Goal: Use online tool/utility: Use online tool/utility

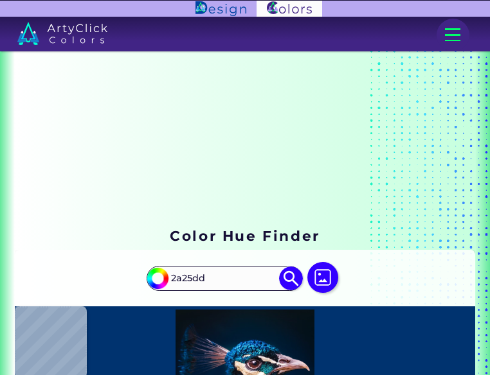
scroll to position [194, 0]
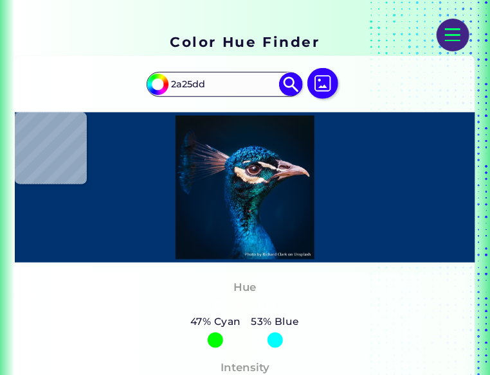
type input "2a25dd"
click at [289, 81] on img at bounding box center [291, 85] width 24 height 24
type input "#2a25dd"
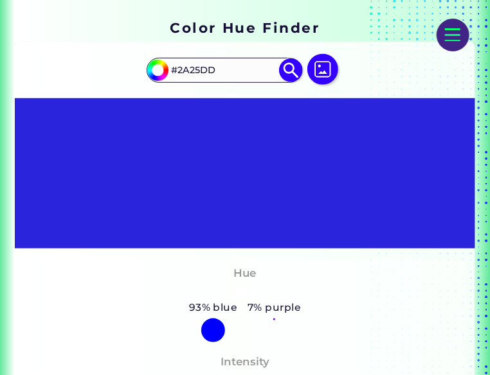
scroll to position [207, 0]
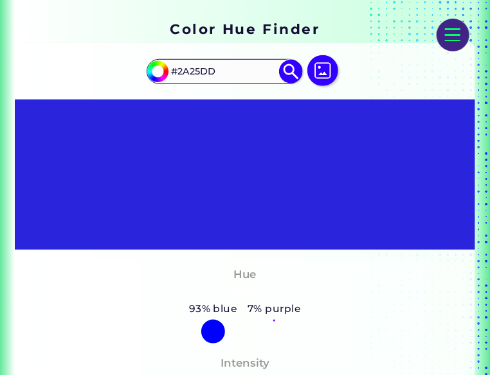
paste input "3429dc"
type input "#3429dc"
click at [293, 71] on img at bounding box center [291, 72] width 24 height 24
type input "#3429dc"
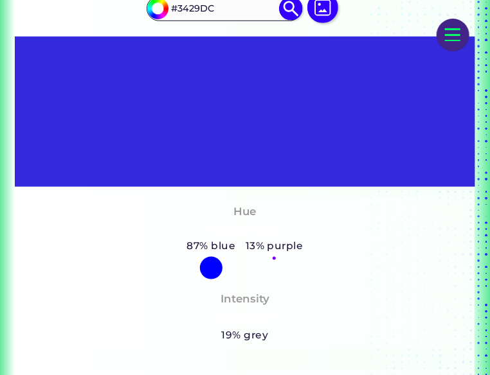
scroll to position [264, 0]
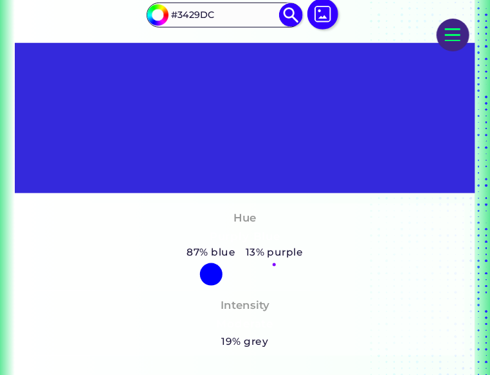
paste input "f2eda"
type input "#3f2eda"
click at [292, 18] on img at bounding box center [291, 15] width 24 height 24
type input "#3f2eda"
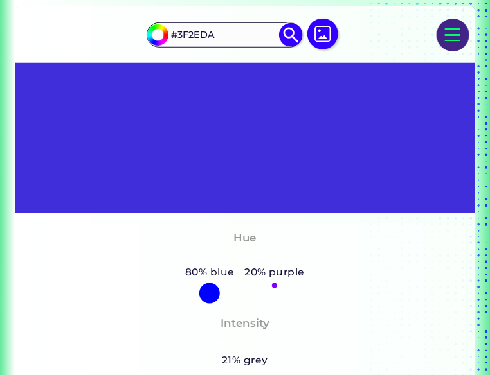
scroll to position [245, 0]
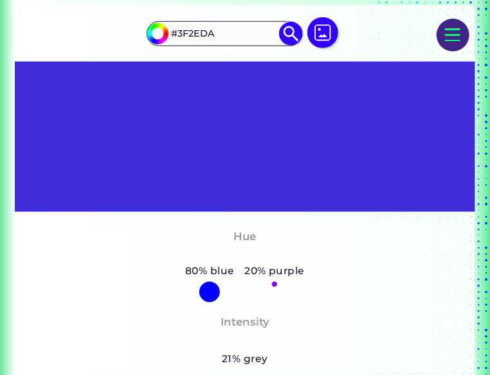
paste input "4933d9"
type input "#4933d9"
click at [296, 35] on img at bounding box center [291, 34] width 24 height 24
type input "#4933d9"
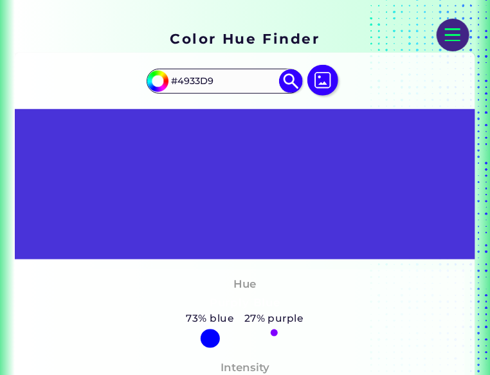
scroll to position [205, 0]
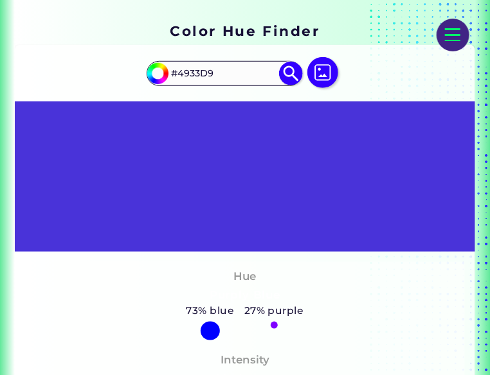
paste input "5337d7"
type input "#5337d7"
click at [292, 78] on img at bounding box center [291, 74] width 24 height 24
type input "#5337d7"
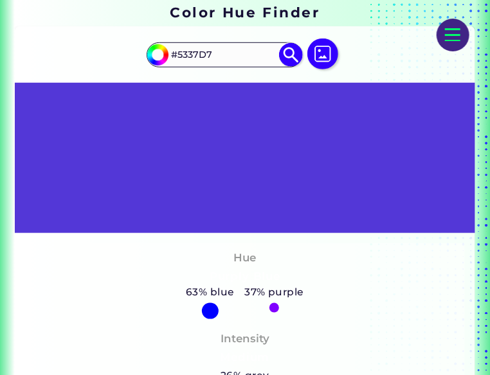
scroll to position [229, 0]
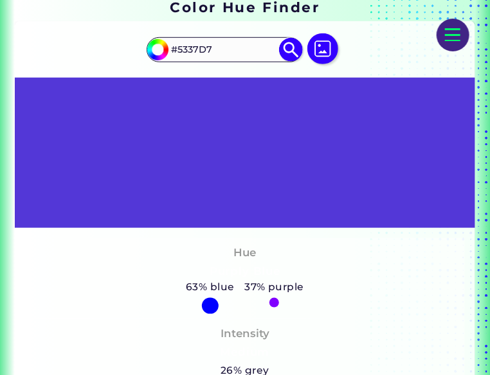
paste input "e3cd6"
type input "#5e3cd6"
click at [297, 49] on img at bounding box center [291, 50] width 24 height 24
type input "#5e3cd6"
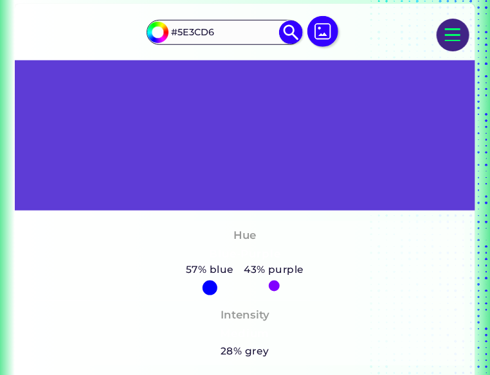
scroll to position [242, 0]
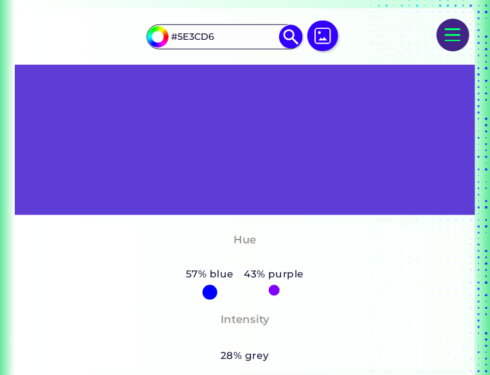
paste input "6841d4"
type input "#6841d4"
click at [298, 42] on img at bounding box center [291, 37] width 24 height 24
type input "#6841d4"
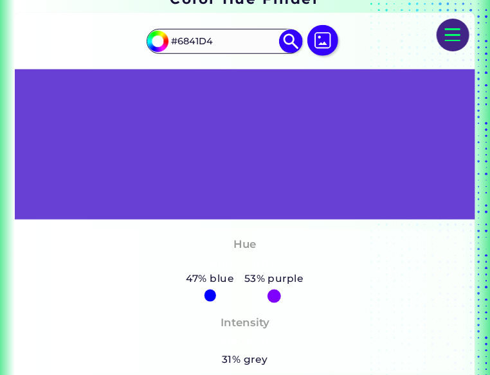
scroll to position [237, 0]
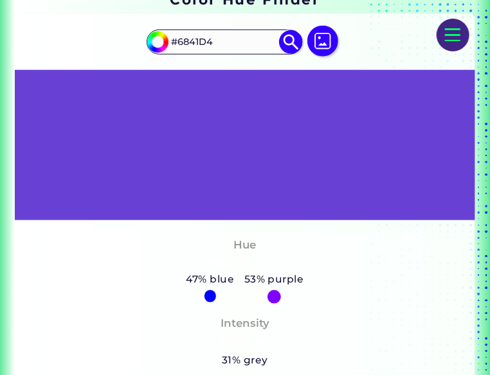
paste input "7245d3"
type input "#7245d3"
click at [288, 42] on img at bounding box center [291, 42] width 24 height 24
type input "#7245d3"
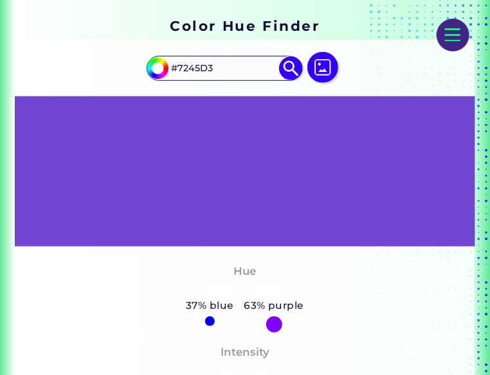
scroll to position [208, 0]
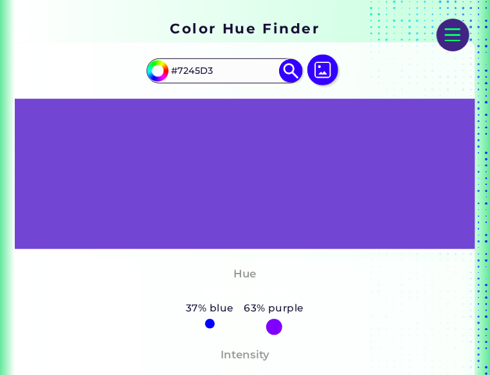
paste input "c4ad1"
type input "#7c4ad1"
click at [294, 71] on img at bounding box center [291, 71] width 24 height 24
type input "#7c4ad1"
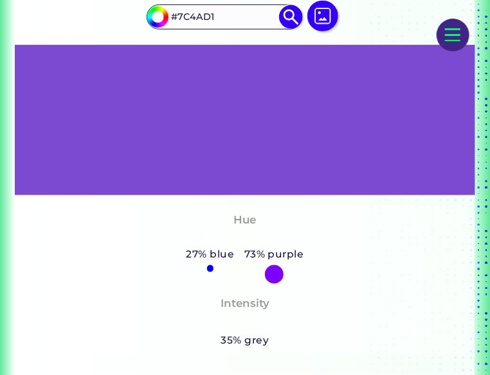
scroll to position [255, 0]
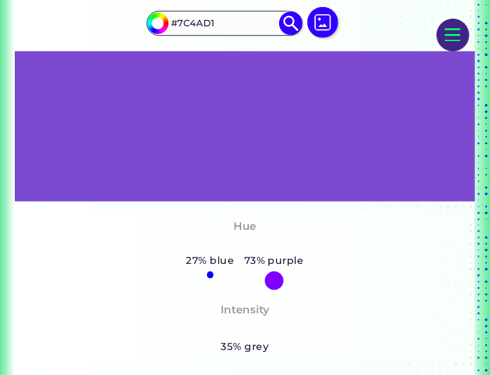
paste input "864ed0"
type input "#864ed0"
click at [296, 26] on img at bounding box center [291, 24] width 24 height 24
type input "#864ed0"
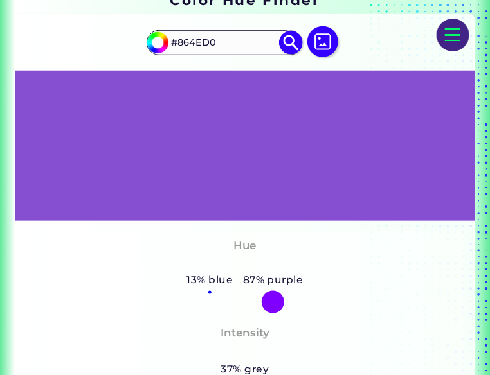
scroll to position [238, 0]
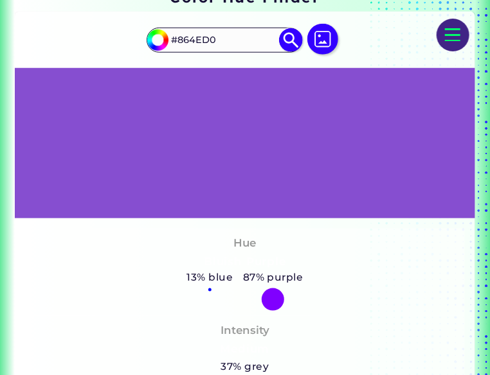
paste input "9153ce"
type input "#9153ce"
click at [296, 34] on img at bounding box center [291, 40] width 24 height 24
type input "#9153ce"
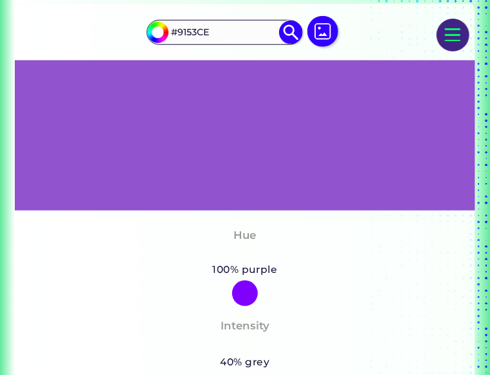
scroll to position [247, 0]
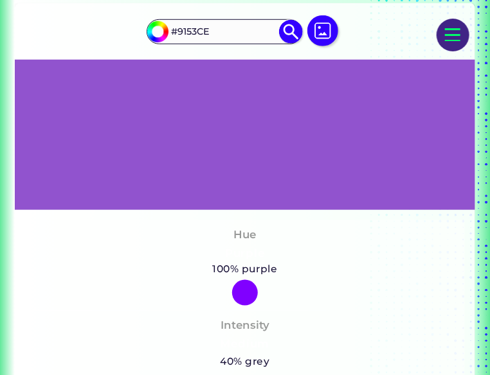
paste input "b58cc"
type input "#9b58cc"
click at [300, 32] on img at bounding box center [291, 32] width 24 height 24
type input "#9b58cc"
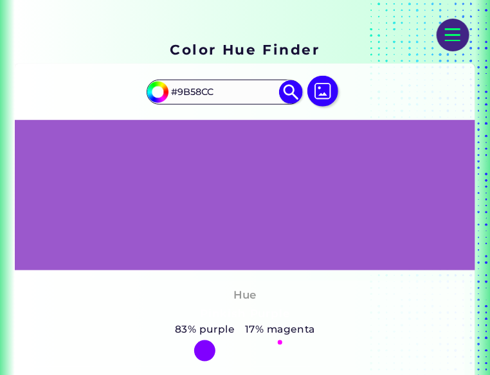
scroll to position [186, 0]
paste input "a55ccb"
type input "#a55ccb"
click at [292, 91] on img at bounding box center [291, 92] width 24 height 24
type input "#a55ccb"
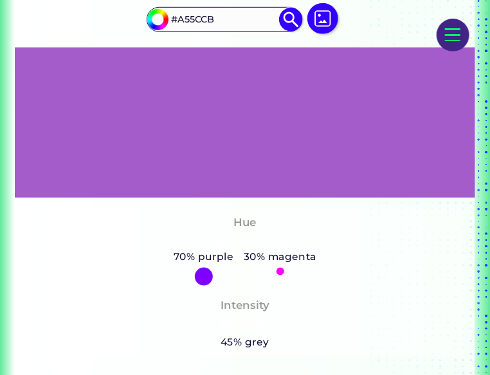
scroll to position [255, 0]
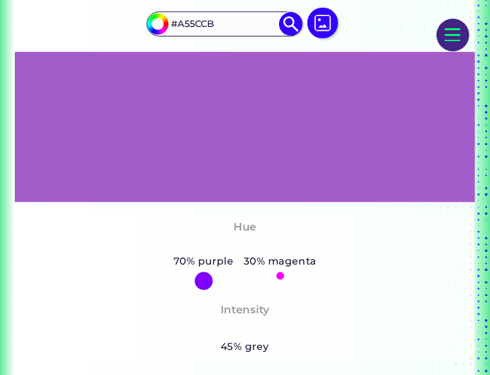
paste input "af61c9"
type input "#af61c9"
click at [297, 28] on img at bounding box center [291, 24] width 24 height 24
type input "#af61c9"
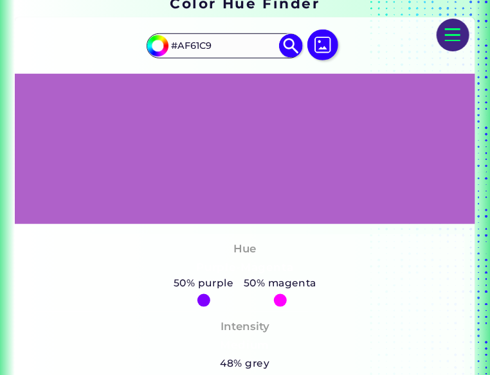
scroll to position [232, 0]
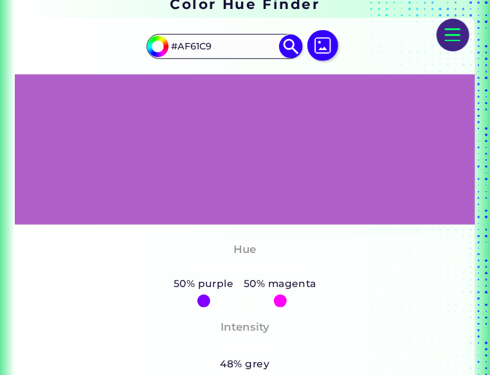
paste input "ba66c8"
type input "#ba66c8"
click at [291, 48] on img at bounding box center [291, 47] width 24 height 24
type input "#ba66c8"
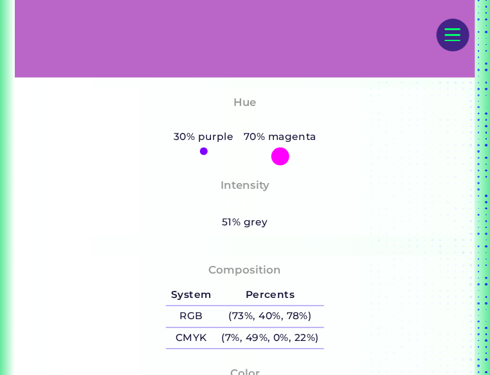
scroll to position [373, 0]
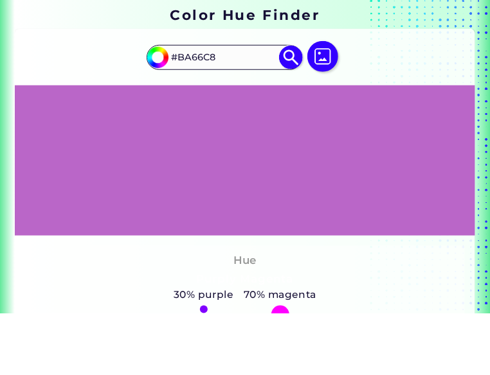
paste input "c46ac6"
type input "#c46ac6"
click at [297, 121] on img at bounding box center [291, 119] width 24 height 24
type input "#c46ac6"
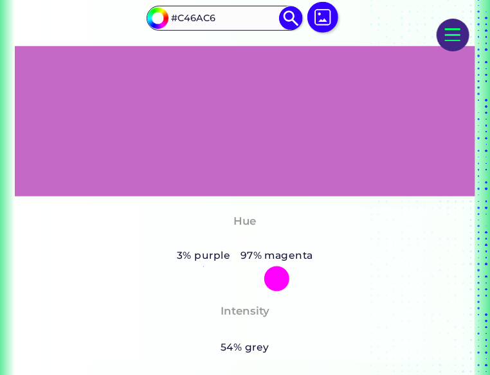
scroll to position [260, 0]
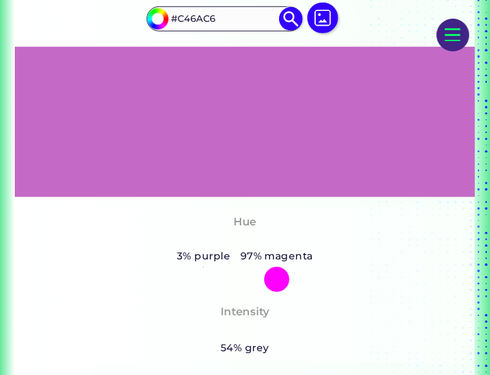
paste input "ce6fc5"
type input "#ce6fc5"
click at [289, 21] on img at bounding box center [291, 19] width 24 height 24
type input "#ce6fc5"
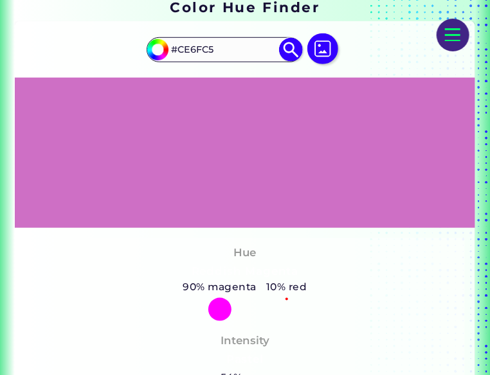
scroll to position [215, 0]
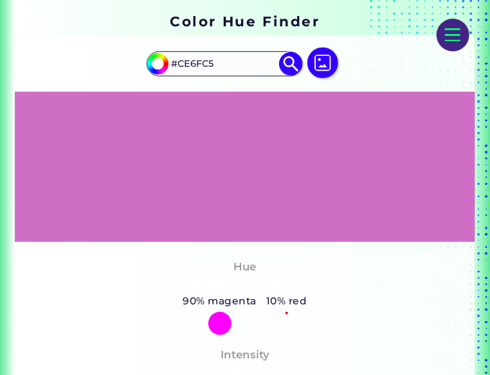
paste input "d874c3"
type input "#d874c3"
click at [297, 66] on img at bounding box center [291, 64] width 24 height 24
type input "#d874c3"
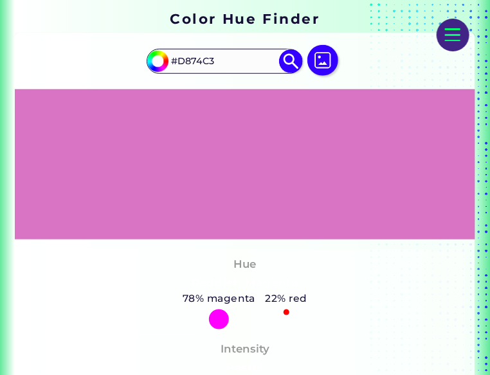
scroll to position [217, 0]
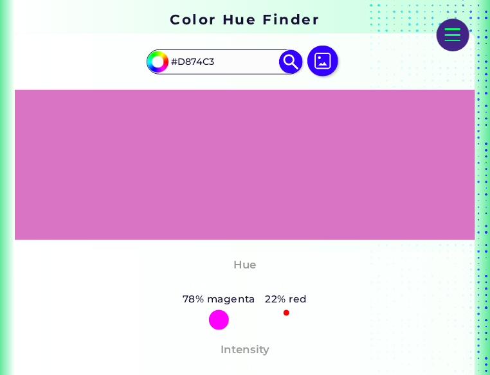
paste input "e378c2"
type input "#e378c2"
click at [294, 60] on img at bounding box center [291, 62] width 24 height 24
type input "#e378c2"
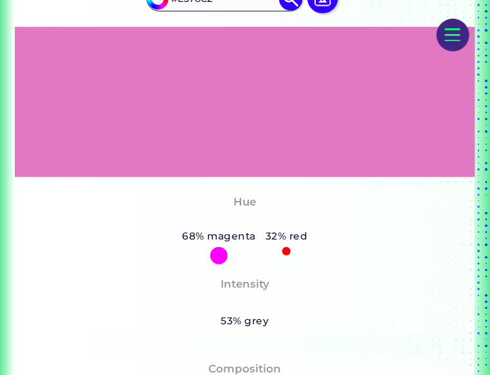
scroll to position [253, 0]
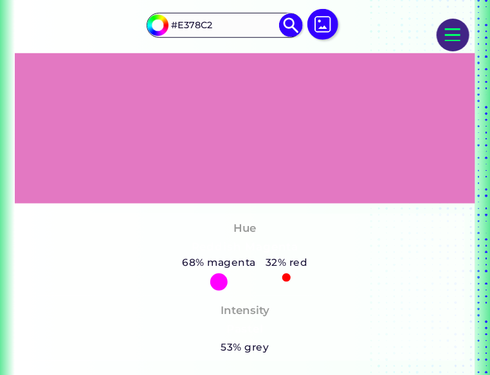
paste input "ed7dc0"
type input "#ed7dc0"
click at [294, 21] on img at bounding box center [291, 25] width 24 height 24
type input "#ed7dc0"
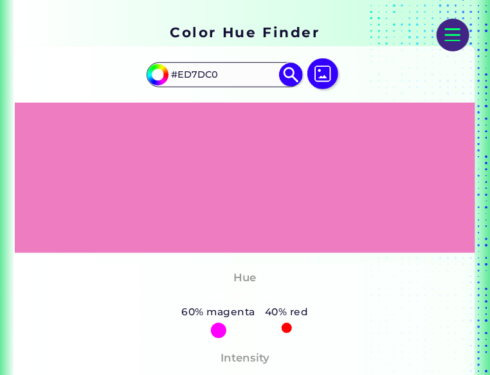
scroll to position [202, 0]
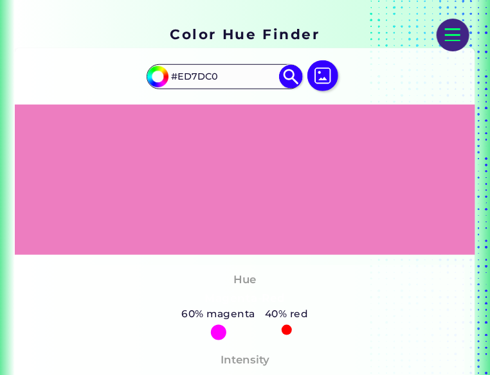
paste input "2e2ce"
type input "#2e2ce0"
click at [280, 80] on img at bounding box center [291, 77] width 24 height 24
type input "#2e2ce0"
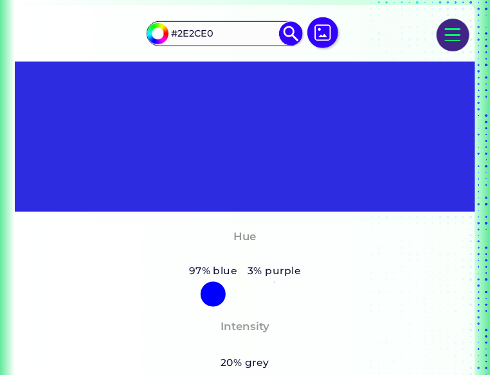
scroll to position [239, 0]
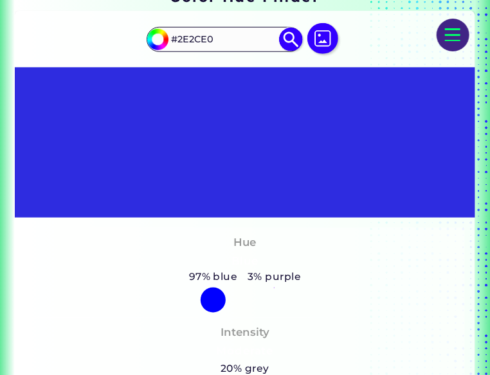
paste input "3831df"
type input "#3831df"
click at [299, 33] on img at bounding box center [291, 40] width 24 height 24
type input "#3831df"
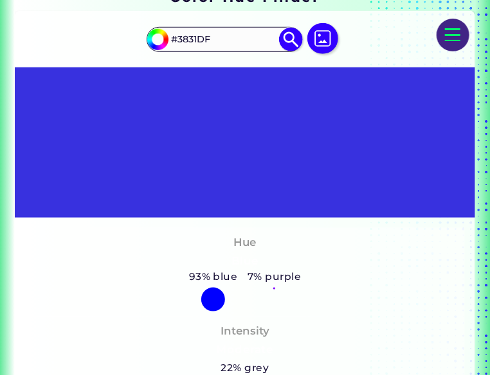
paste input "4336dd"
type input "#4336dd"
click at [291, 39] on img at bounding box center [291, 40] width 24 height 24
type input "#4336dd"
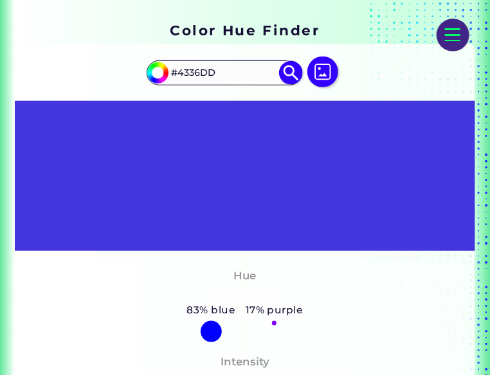
scroll to position [203, 0]
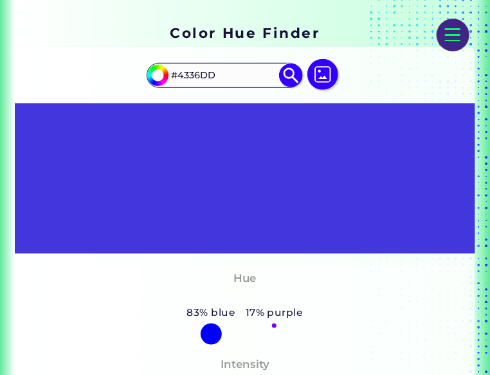
paste input "d3bdc"
type input "#4d3bdc"
click at [292, 84] on img at bounding box center [291, 76] width 24 height 24
type input "#4d3bdc"
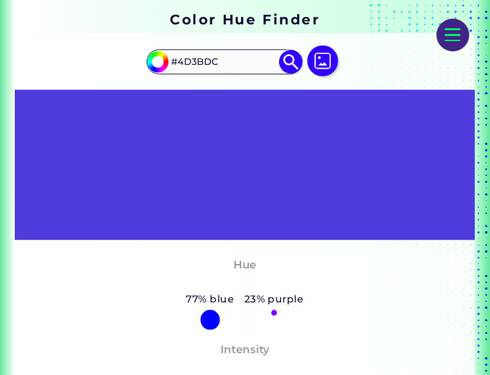
scroll to position [216, 0]
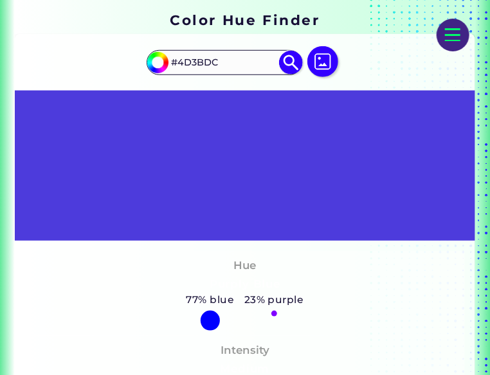
paste input "5740db"
type input "#5740db"
click at [294, 65] on img at bounding box center [291, 63] width 24 height 24
type input "#5740db"
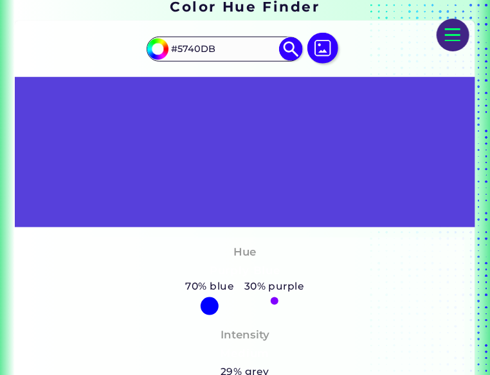
scroll to position [229, 0]
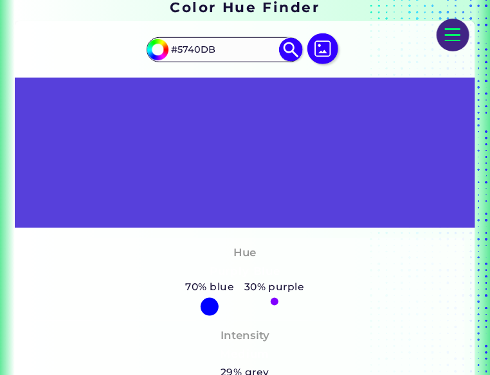
paste input "6145da"
type input "#6145da"
click at [287, 45] on img at bounding box center [291, 50] width 24 height 24
type input "#6145da"
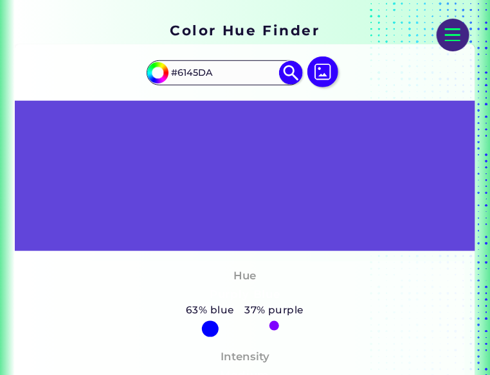
scroll to position [204, 0]
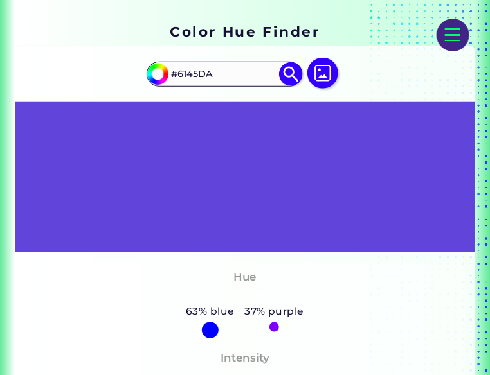
paste input "b4ad9"
type input "#6b4ad9"
click at [293, 81] on img at bounding box center [291, 74] width 24 height 24
type input "#6b4ad9"
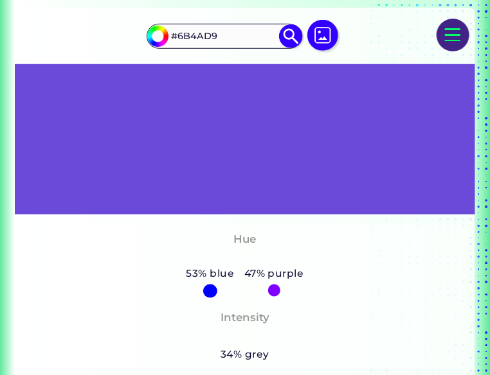
scroll to position [241, 0]
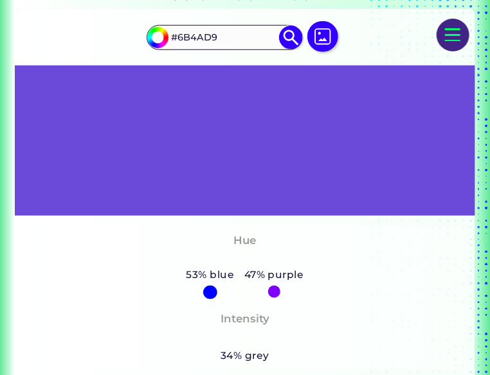
paste input "764fd7"
type input "#764fd7"
click at [291, 33] on img at bounding box center [291, 38] width 24 height 24
type input "#764fd7"
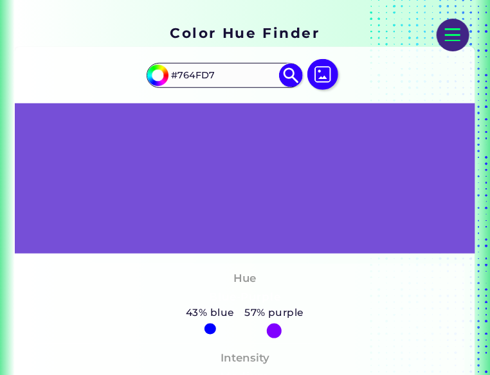
scroll to position [203, 0]
paste input "8054d6"
type input "#8054d6"
click at [298, 76] on img at bounding box center [291, 76] width 24 height 24
type input "#8054d6"
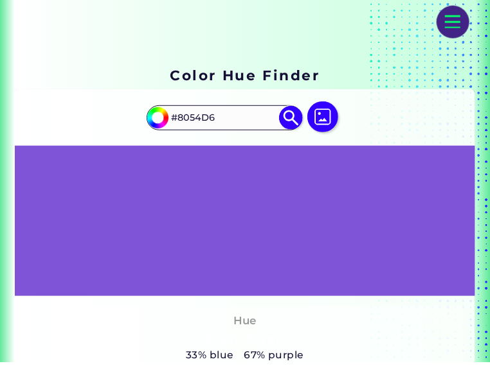
scroll to position [148, 0]
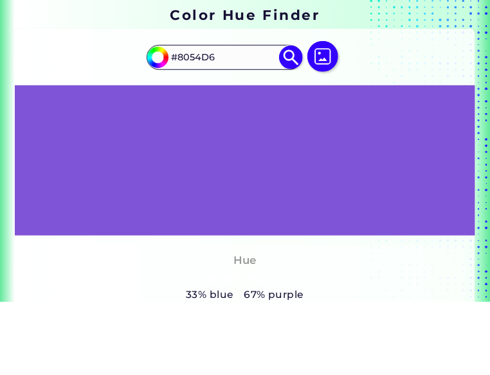
paste input "a58d5"
type input "#8a58d5"
click at [292, 131] on img at bounding box center [291, 131] width 24 height 24
type input "#8a58d5"
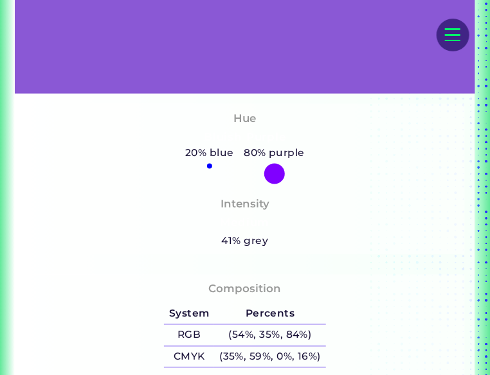
scroll to position [362, 0]
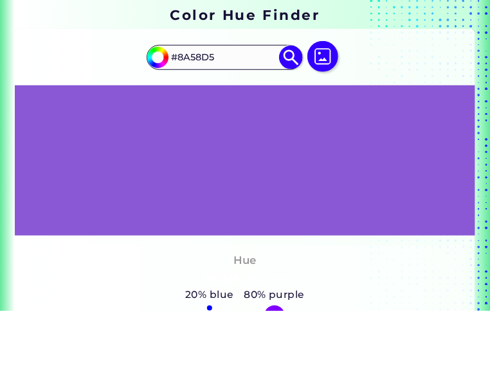
paste input "945dd4"
type input "#945dd4"
click at [297, 121] on img at bounding box center [291, 122] width 24 height 24
type input "#945dd4"
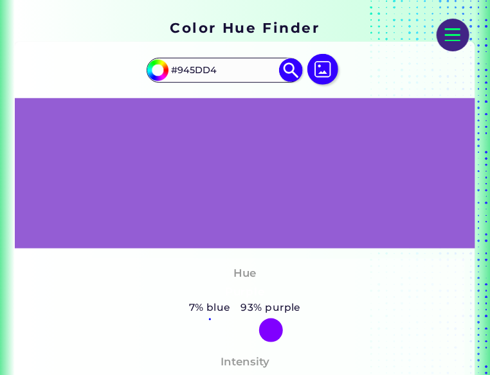
scroll to position [207, 0]
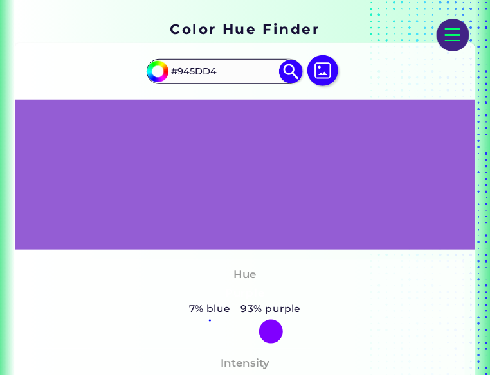
paste input "e62d3"
type input "#9e62d3"
click at [293, 76] on img at bounding box center [291, 72] width 24 height 24
type input "#9e62d3"
type input "#9E62D3"
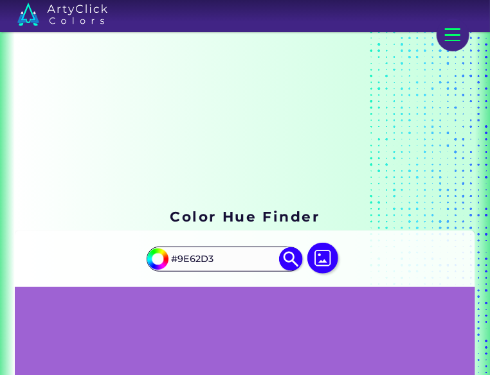
scroll to position [0, 0]
